Goal: Information Seeking & Learning: Learn about a topic

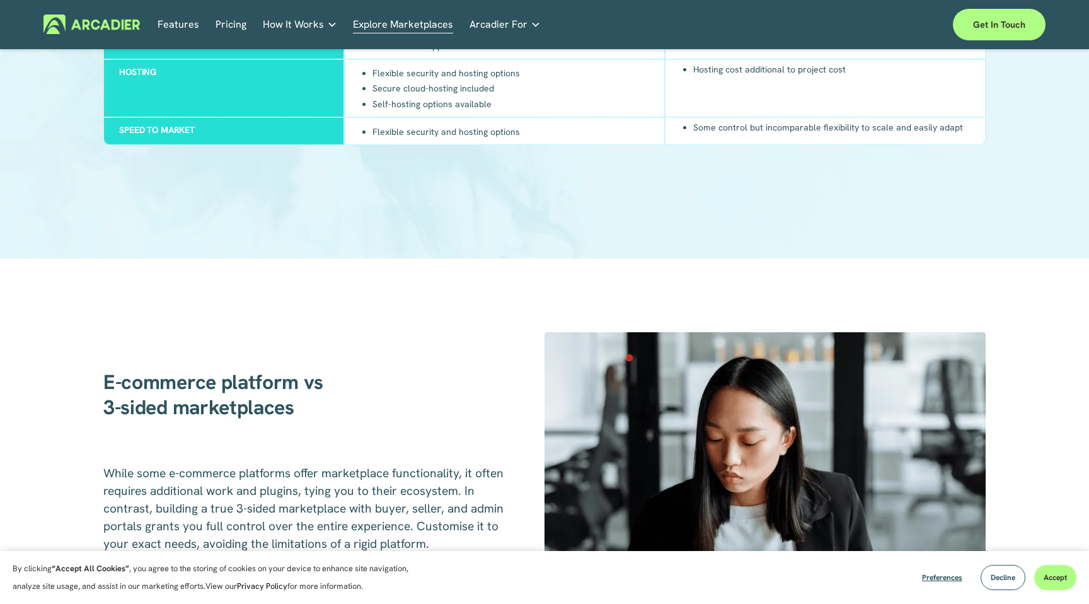
scroll to position [1253, 0]
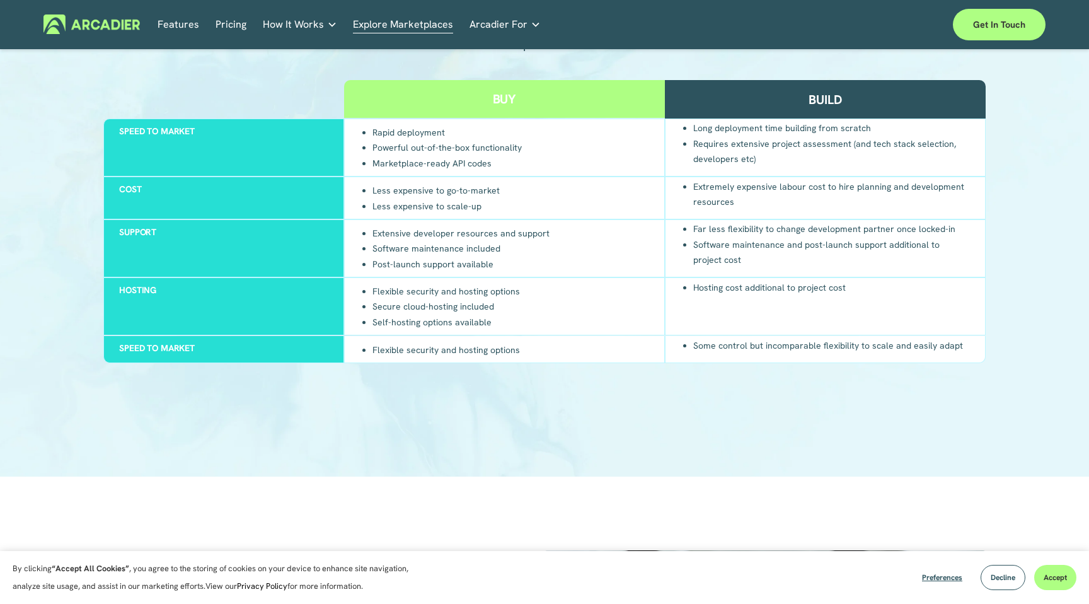
click at [258, 26] on nav "Features Pricing How It Works Why Arcadier Partners About Us Contact Partners" at bounding box center [350, 24] width 384 height 20
click at [263, 25] on span "How It Works" at bounding box center [293, 25] width 61 height 18
click at [0, 0] on link "Case Studies Read about game-changing marketplace solutions." at bounding box center [0, 0] width 0 height 0
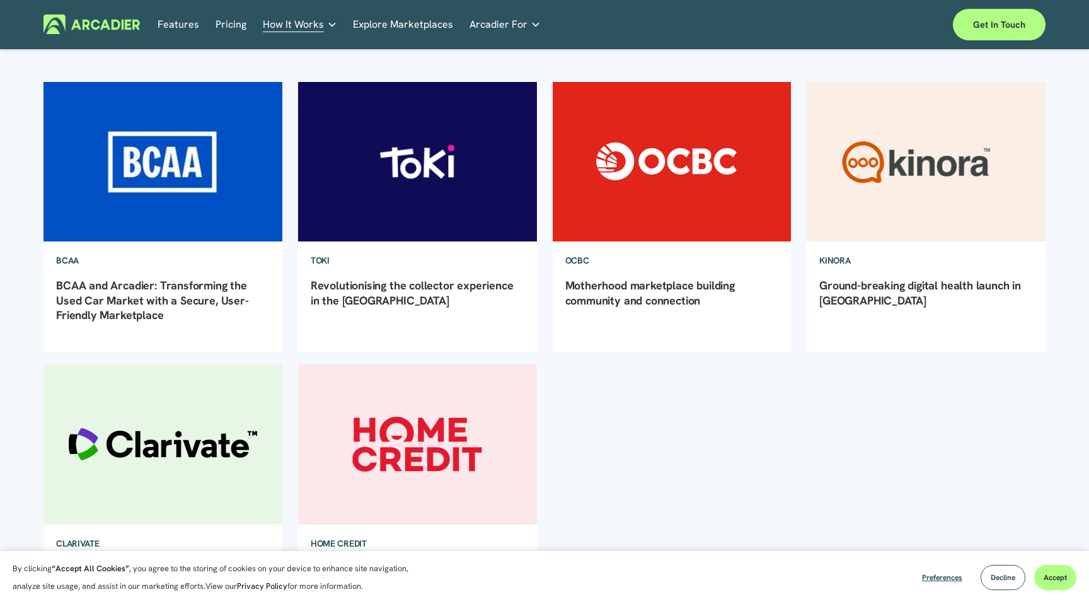
scroll to position [144, 0]
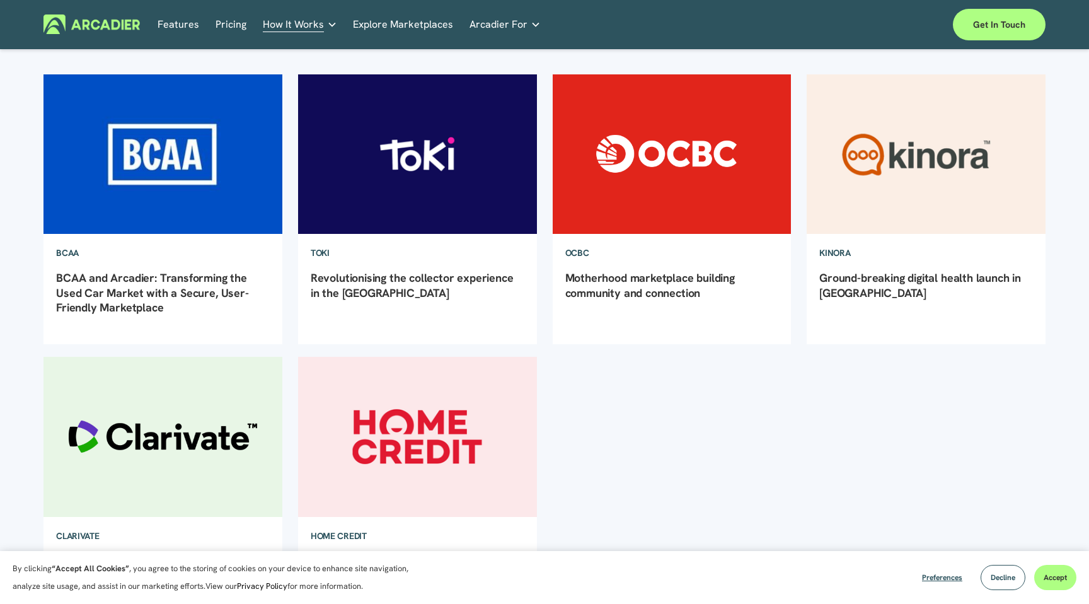
click at [171, 280] on link "BCAA and Arcadier: Transforming the Used Car Market with a Secure, User-Friendl…" at bounding box center [152, 292] width 193 height 44
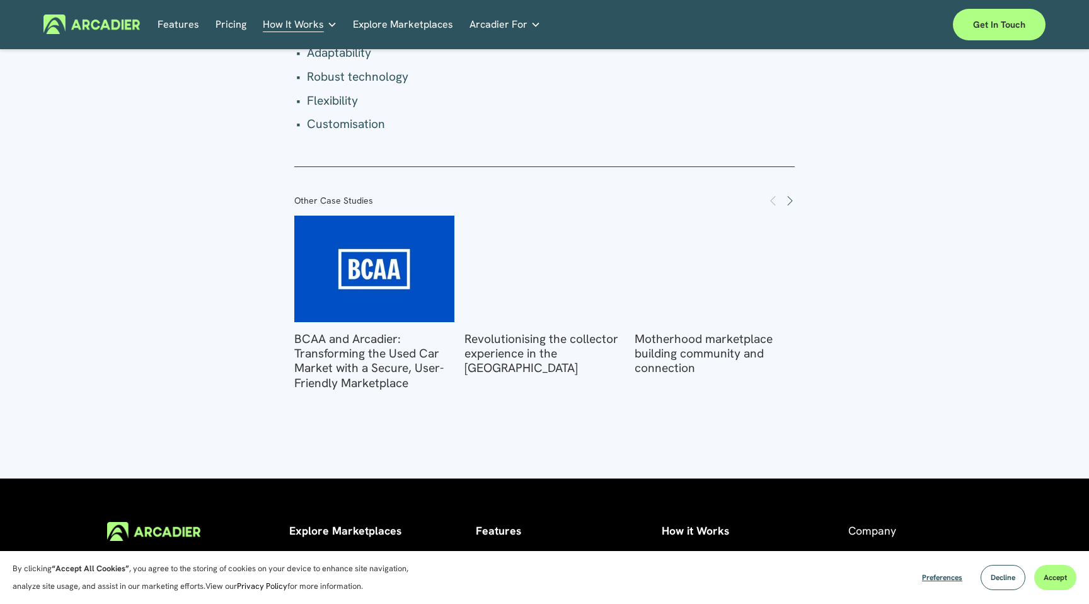
scroll to position [2280, 0]
